Goal: Information Seeking & Learning: Learn about a topic

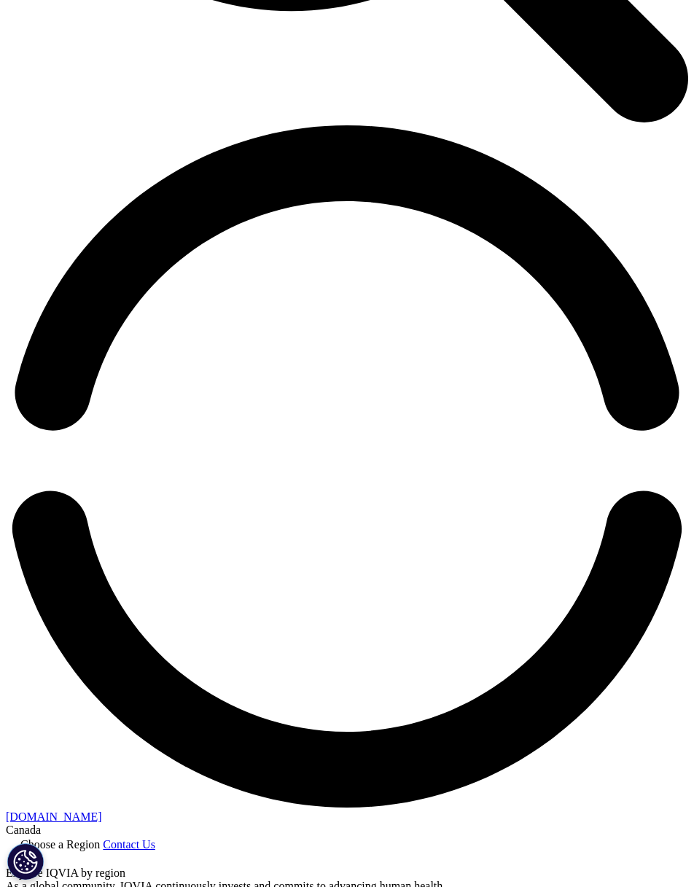
scroll to position [1275, 0]
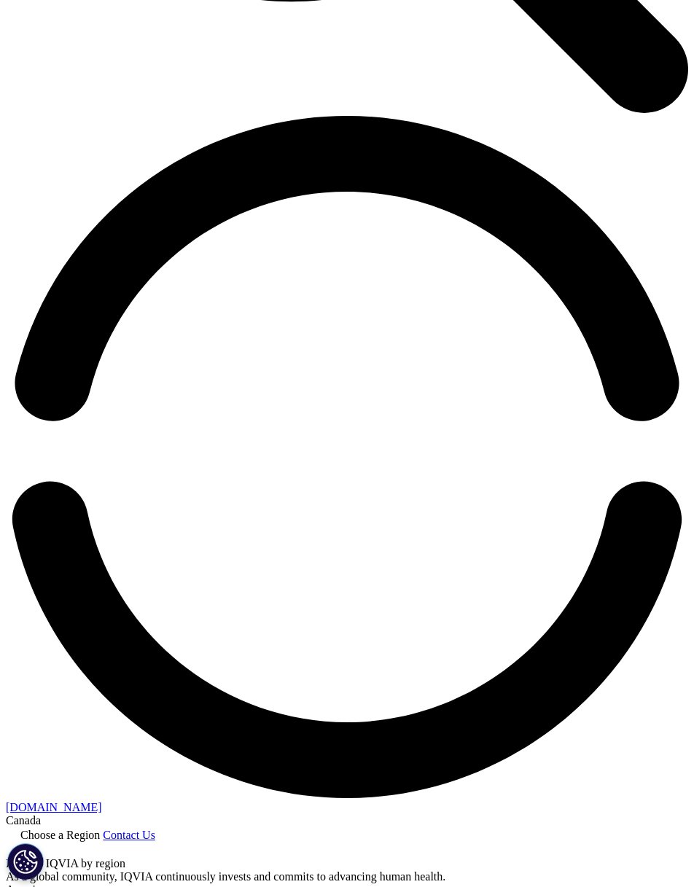
drag, startPoint x: 64, startPoint y: 17, endPoint x: 413, endPoint y: 767, distance: 827.8
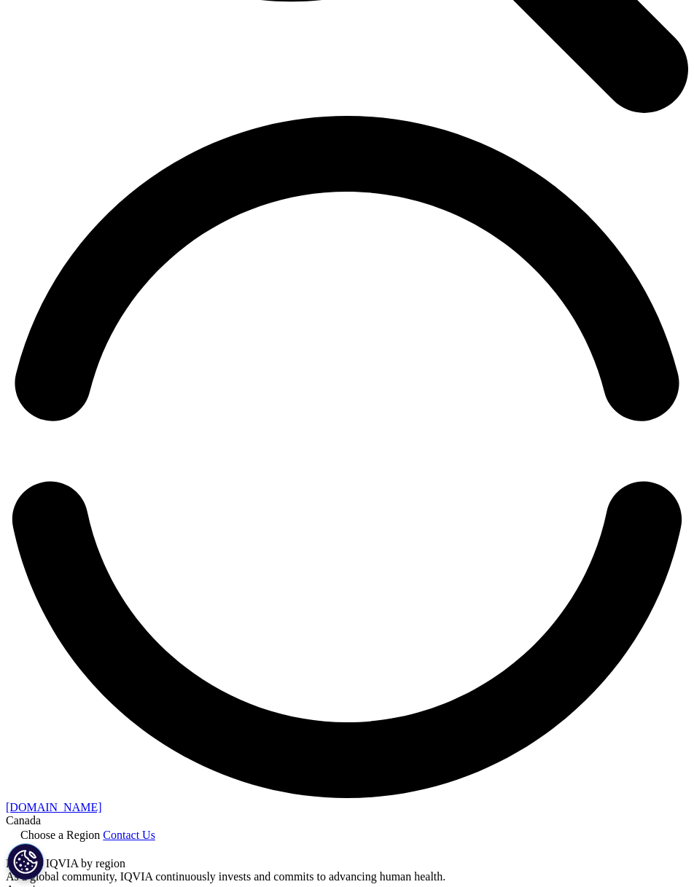
drag, startPoint x: 158, startPoint y: 122, endPoint x: 559, endPoint y: 140, distance: 401.2
drag, startPoint x: 615, startPoint y: 132, endPoint x: 607, endPoint y: 106, distance: 27.4
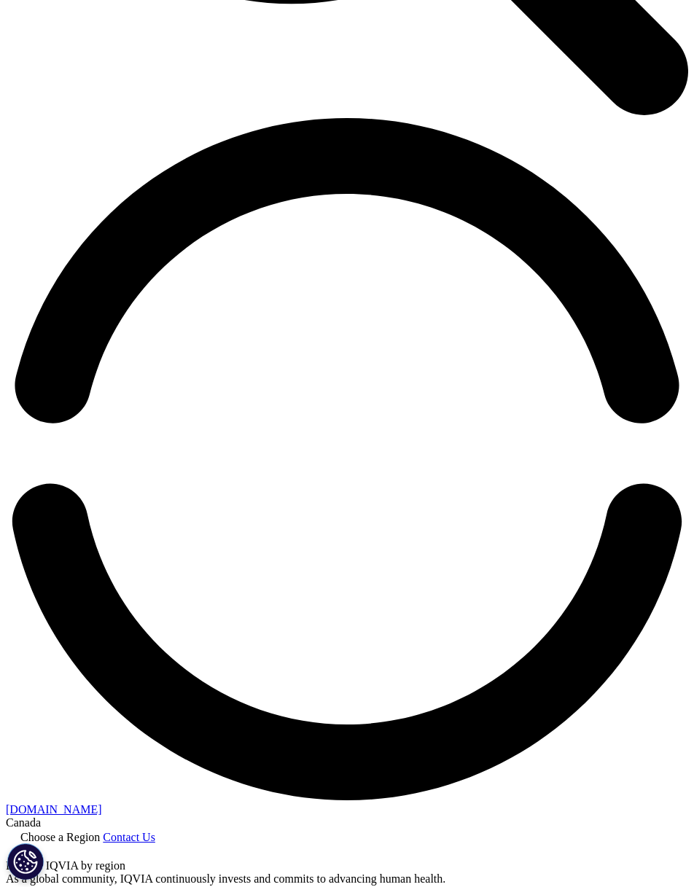
scroll to position [2686, 0]
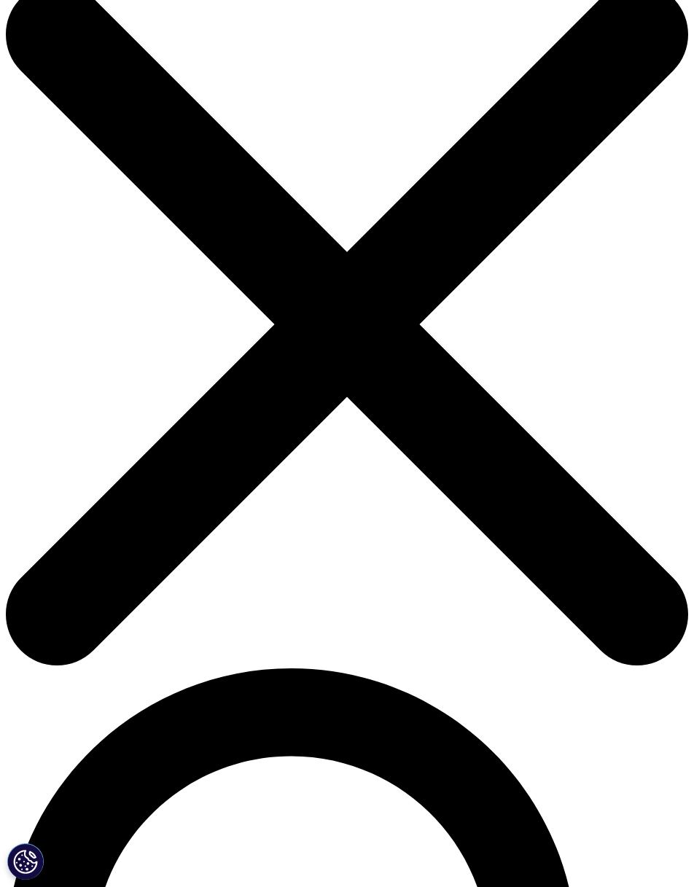
scroll to position [0, 0]
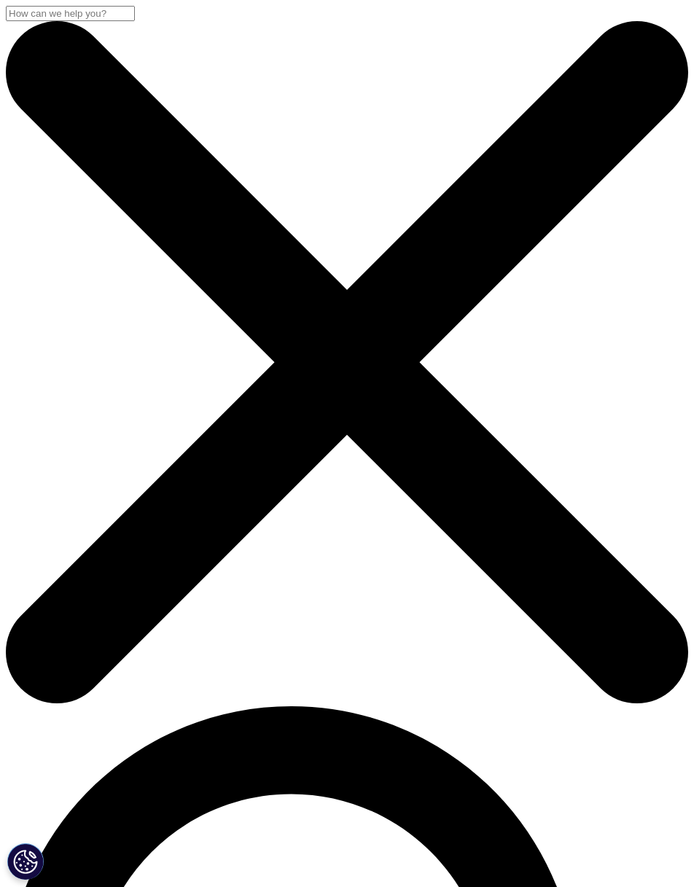
drag, startPoint x: 334, startPoint y: 310, endPoint x: 322, endPoint y: 251, distance: 60.9
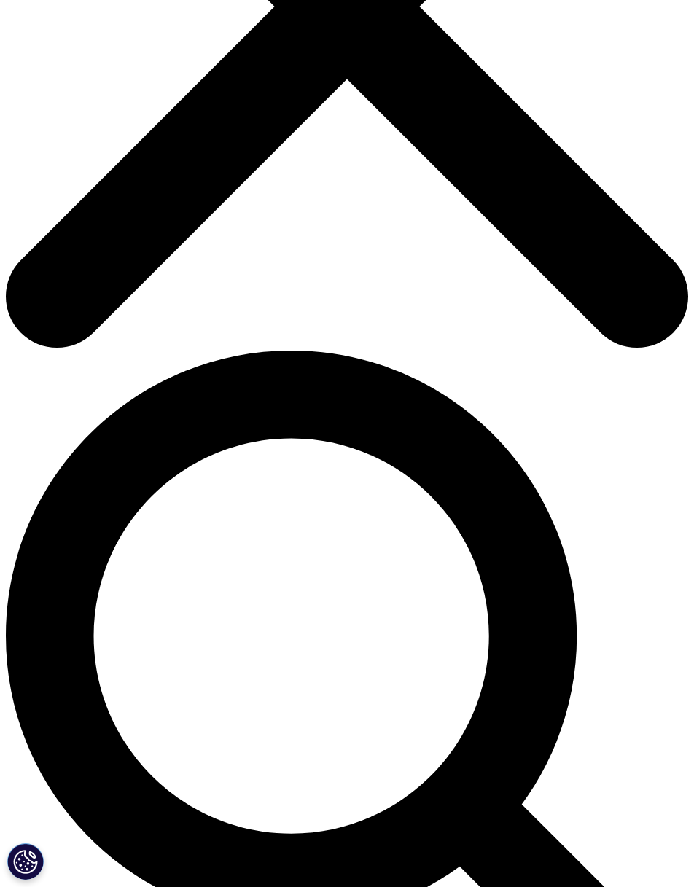
drag, startPoint x: 224, startPoint y: 244, endPoint x: 324, endPoint y: 568, distance: 339.3
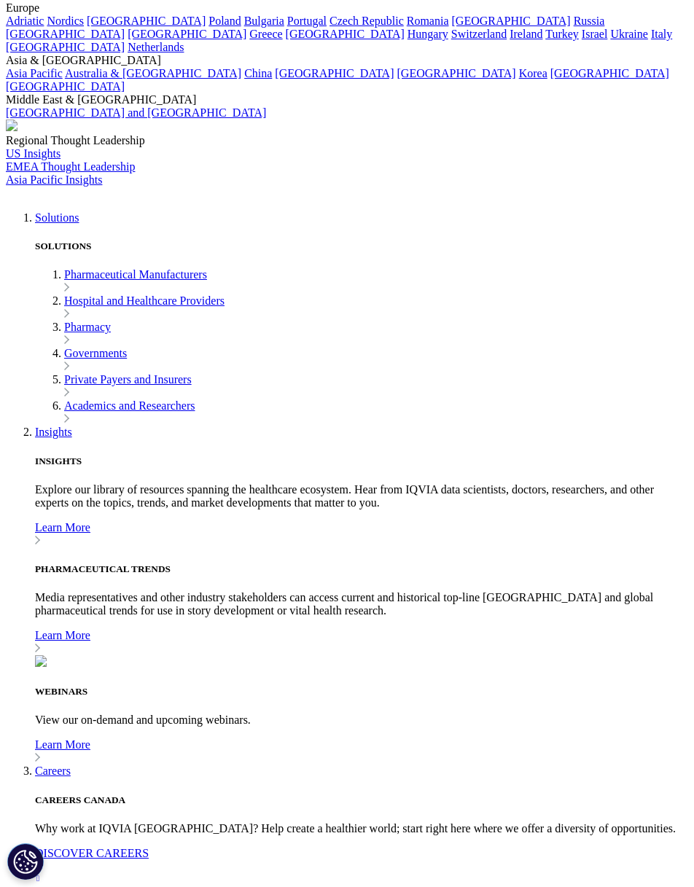
scroll to position [2503, 0]
